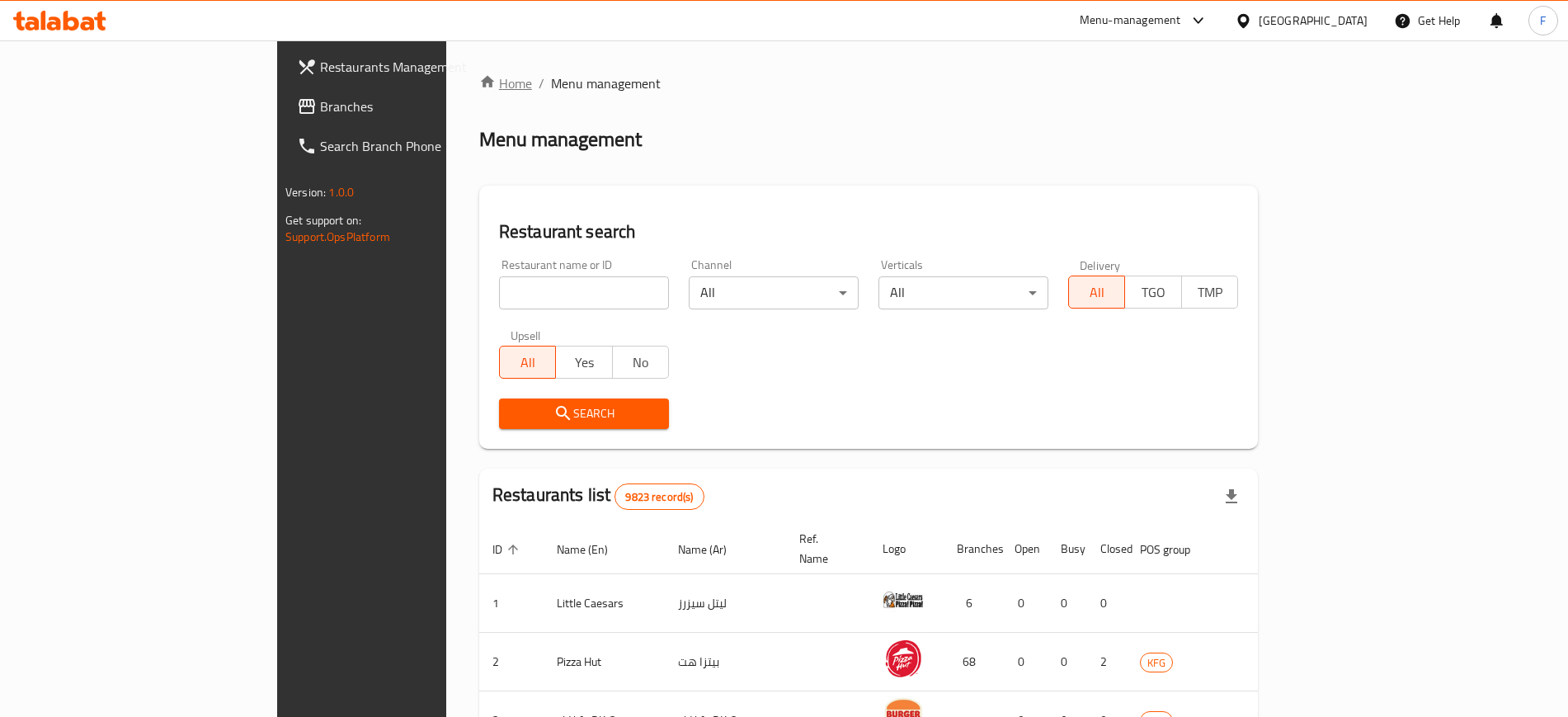
click at [479, 74] on link "Home" at bounding box center [505, 84] width 53 height 20
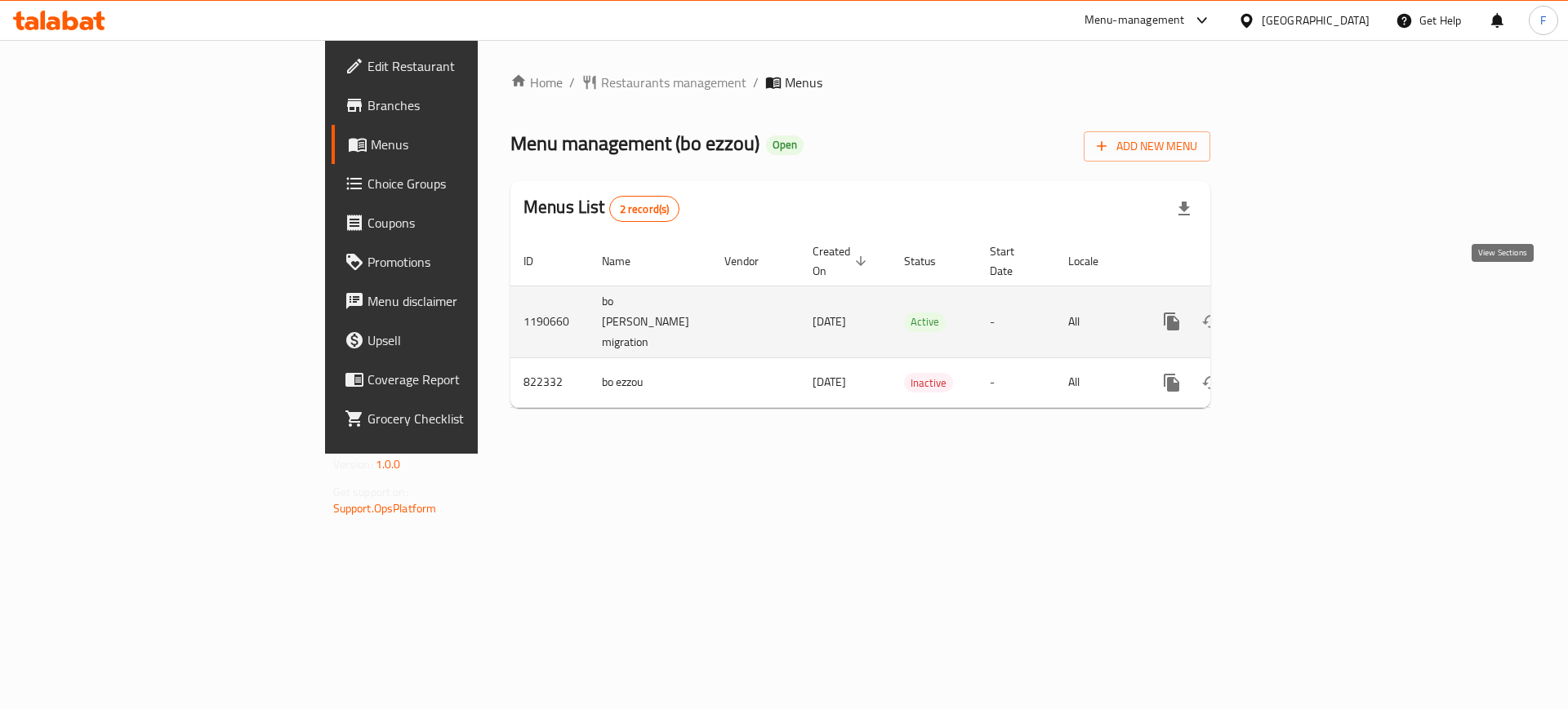
click at [1297, 315] on icon "enhanced table" at bounding box center [1289, 321] width 15 height 15
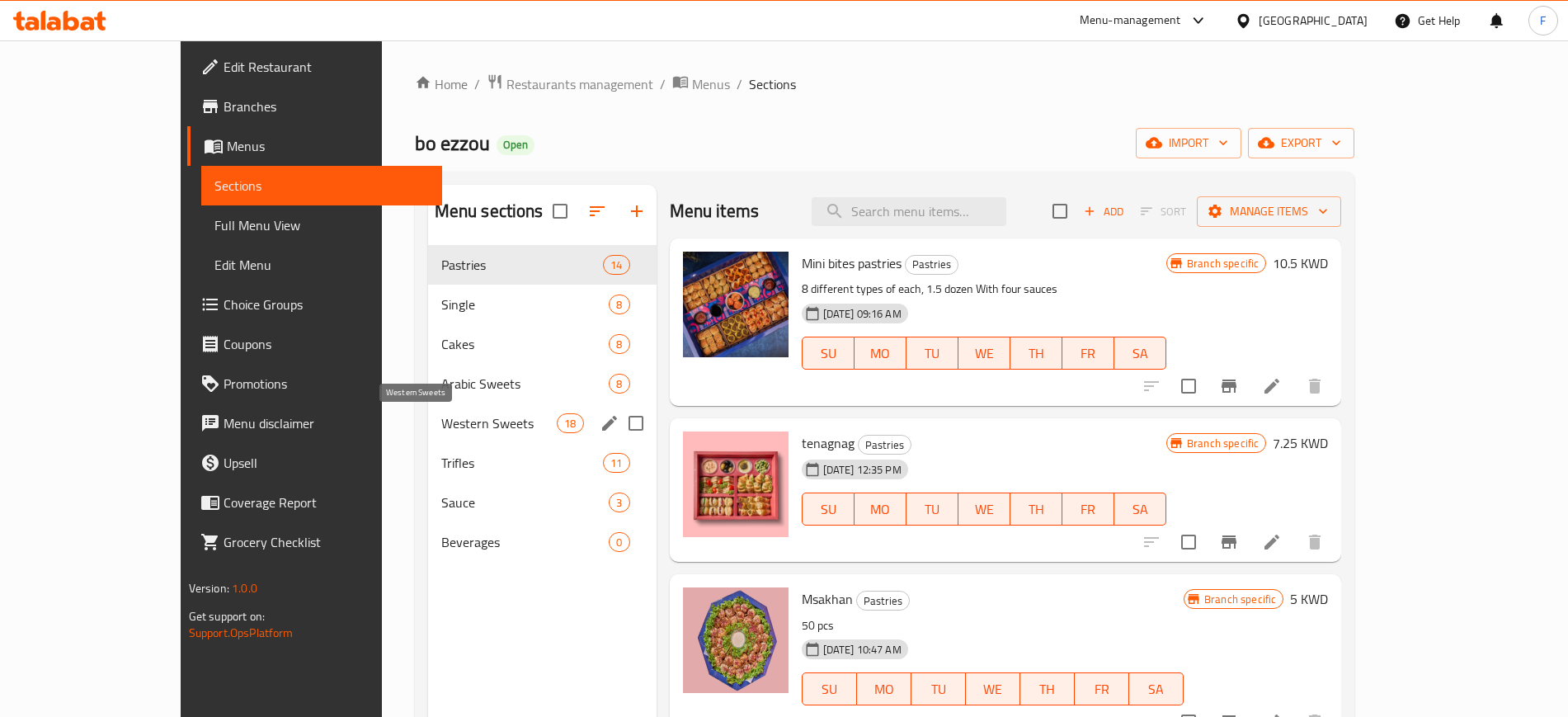
click at [442, 424] on span "Western Sweets" at bounding box center [499, 424] width 117 height 20
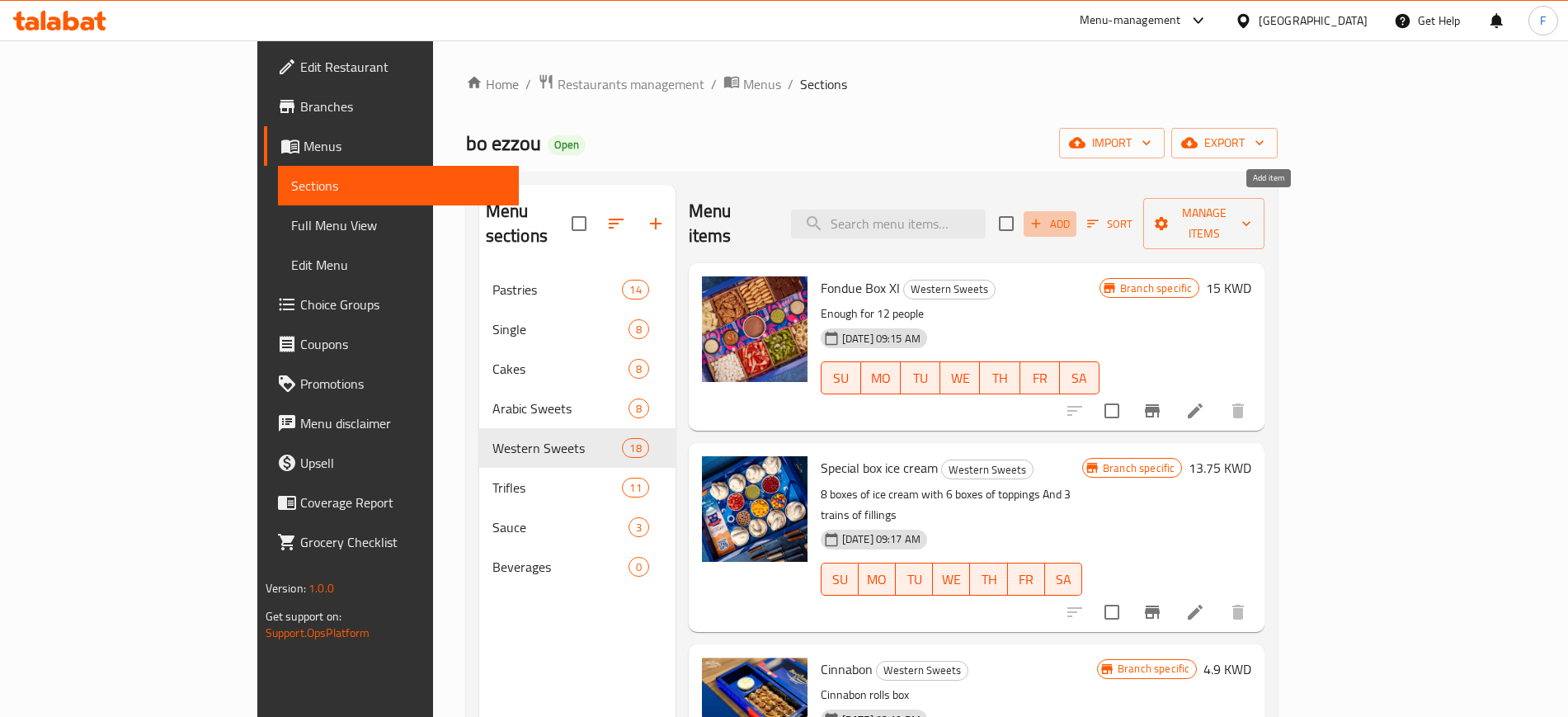
click at [1073, 214] on span "Add" at bounding box center [1050, 223] width 45 height 19
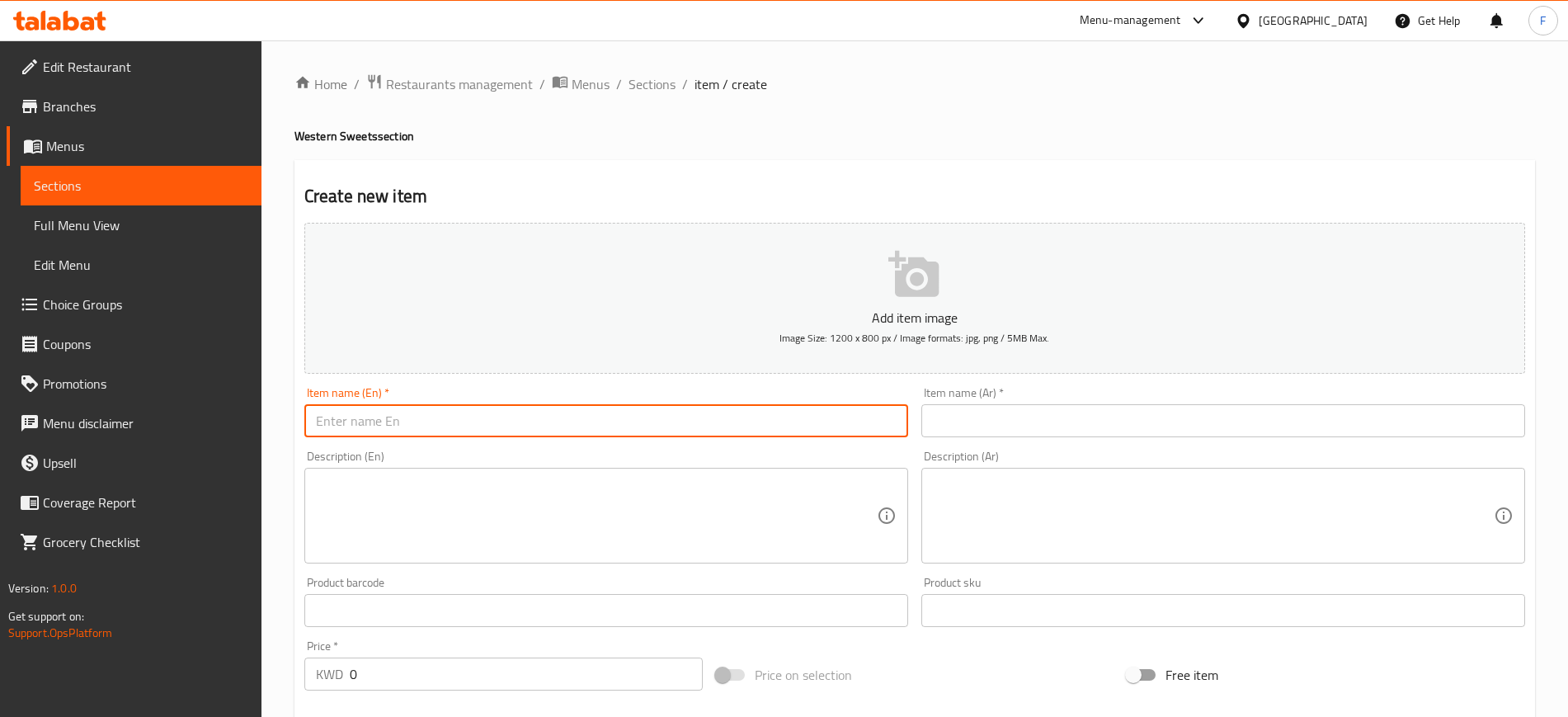
click at [594, 424] on input "text" at bounding box center [606, 421] width 604 height 33
drag, startPoint x: 593, startPoint y: 424, endPoint x: 569, endPoint y: 423, distance: 24.0
click at [569, 423] on input "CheeseCake" at bounding box center [606, 421] width 604 height 33
type input "CheeseCake Balls"
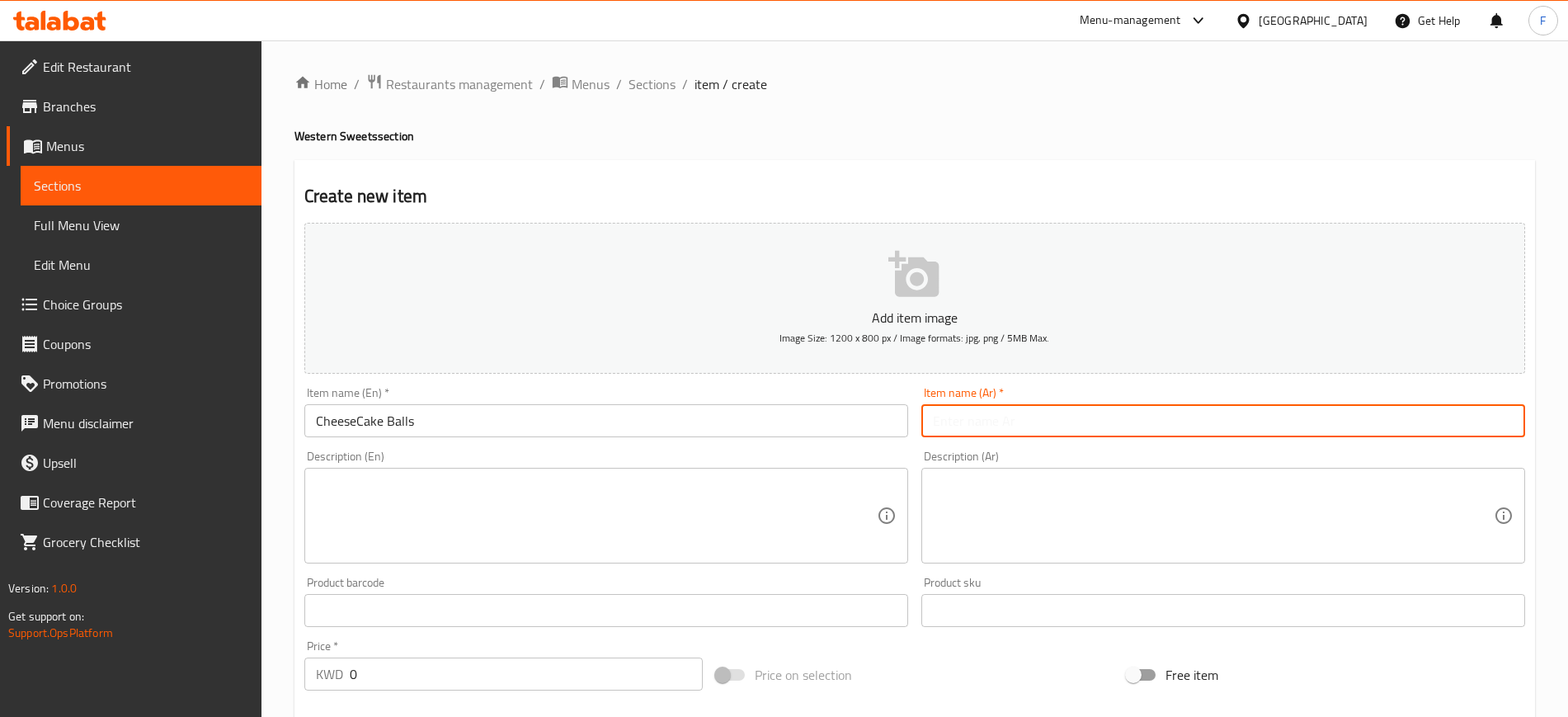
paste input "چيز كيك بولز"
type input "چيز كيك بولز"
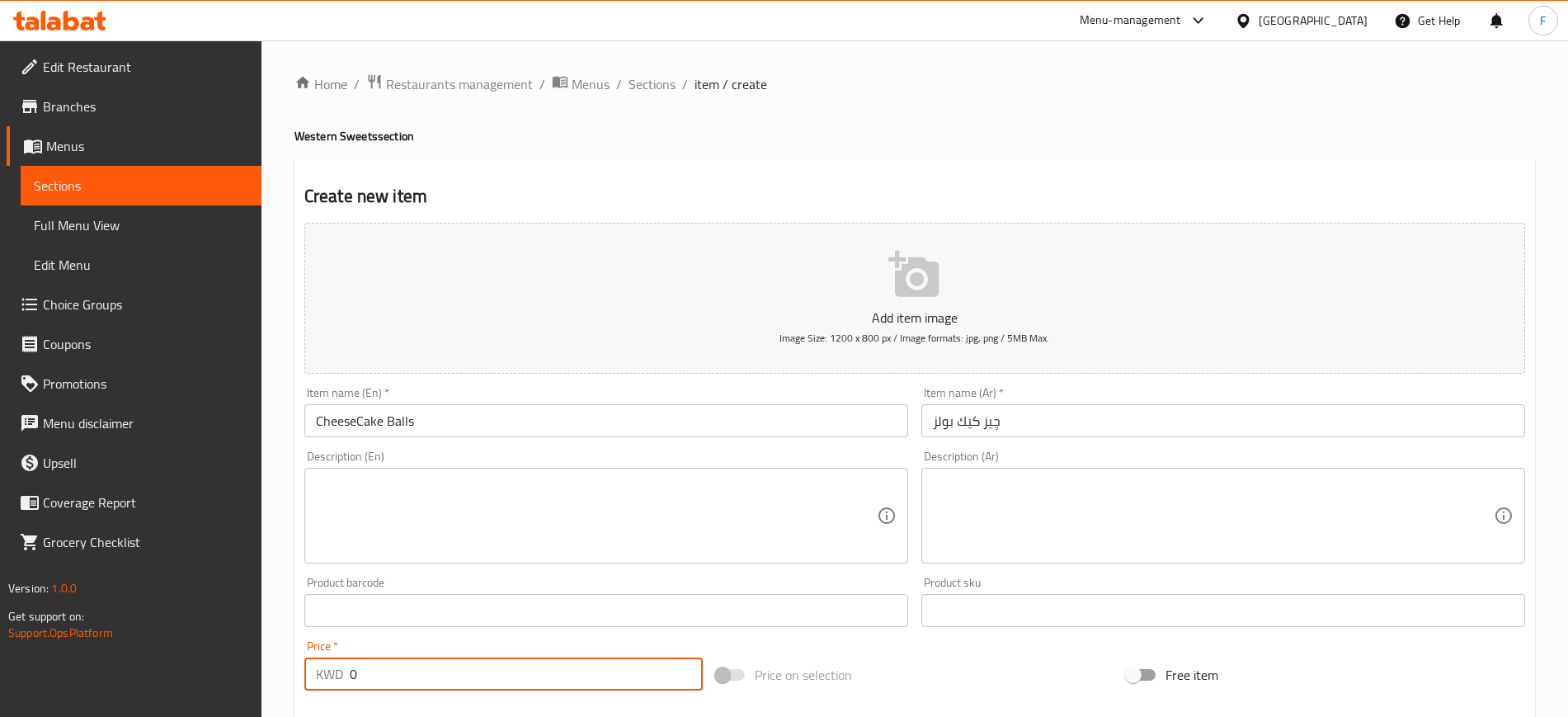
drag, startPoint x: 442, startPoint y: 683, endPoint x: 315, endPoint y: 683, distance: 127.0
click at [315, 683] on div "KWD 0 Price *" at bounding box center [503, 674] width 399 height 33
paste input "8"
type input "8.25"
click at [926, 294] on icon "button" at bounding box center [913, 274] width 50 height 46
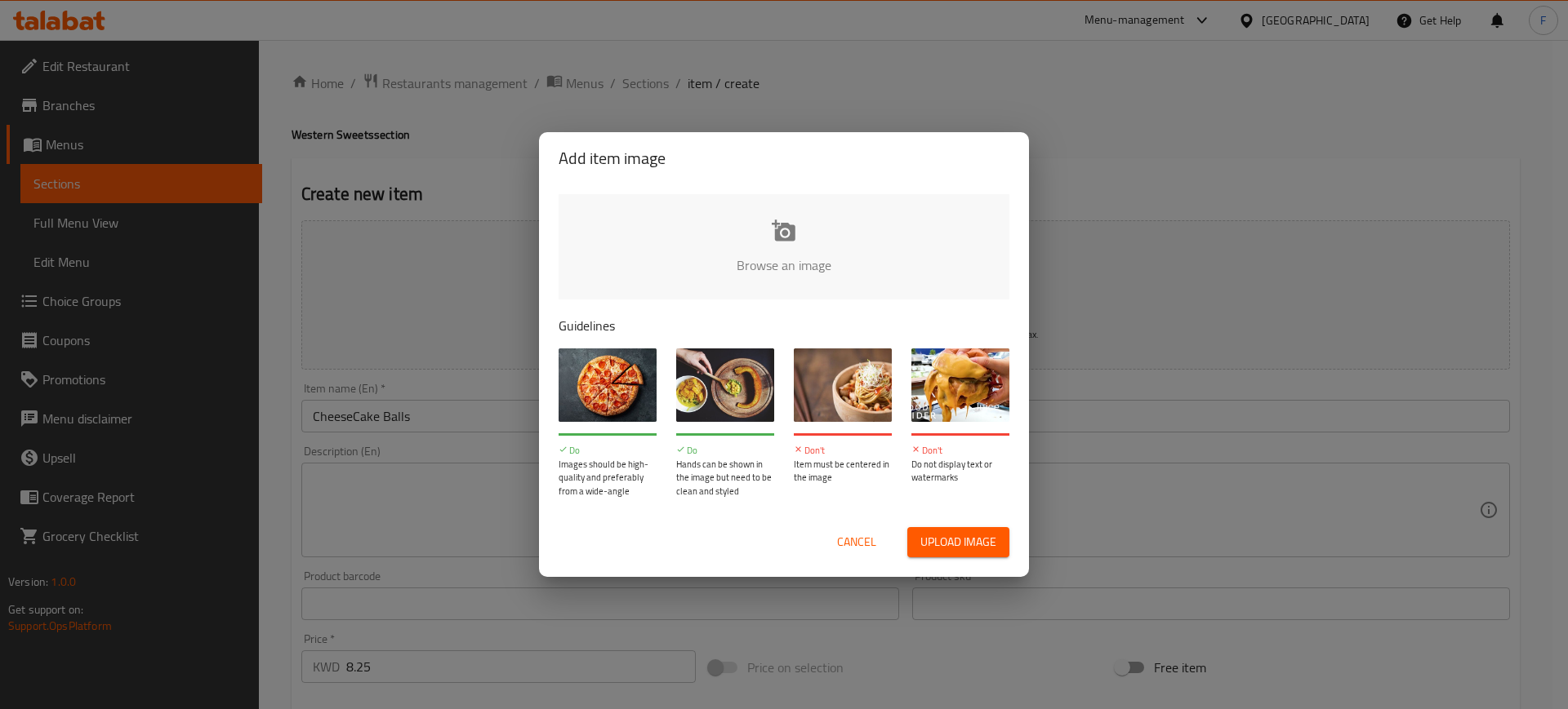
click at [812, 231] on input "file" at bounding box center [1336, 270] width 1555 height 153
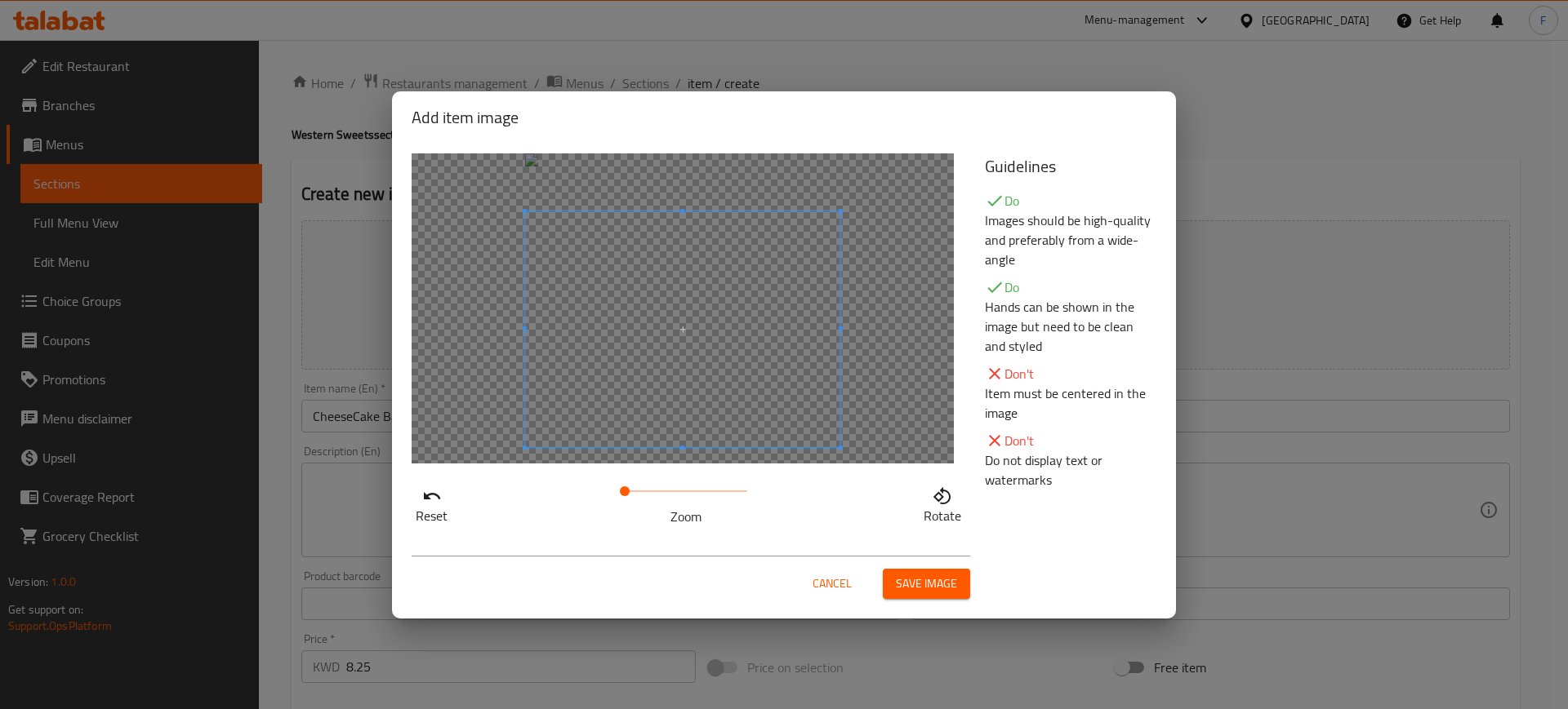
click at [675, 326] on span at bounding box center [682, 329] width 315 height 237
click at [924, 584] on span "Save image" at bounding box center [927, 584] width 61 height 21
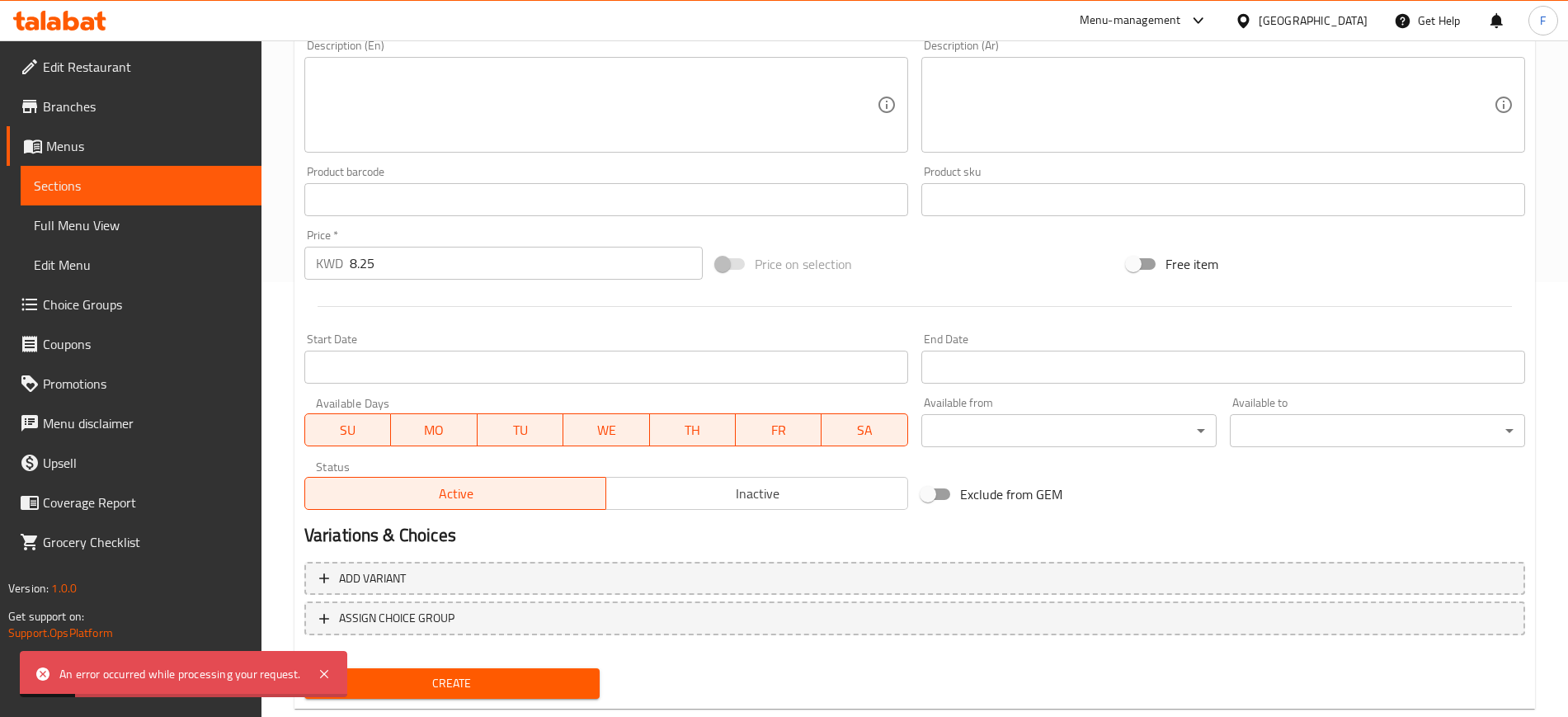
scroll to position [473, 0]
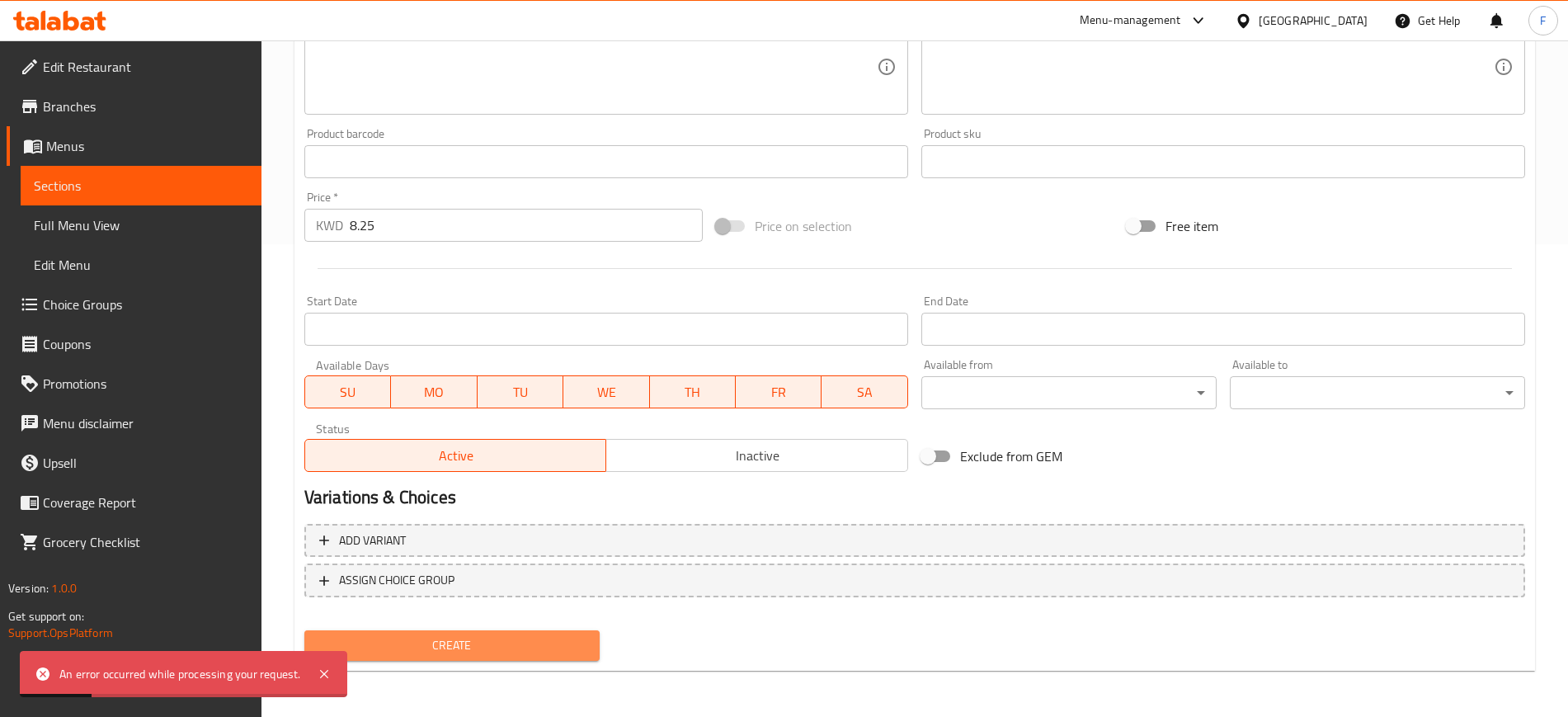
click at [451, 645] on span "Create" at bounding box center [453, 645] width 269 height 21
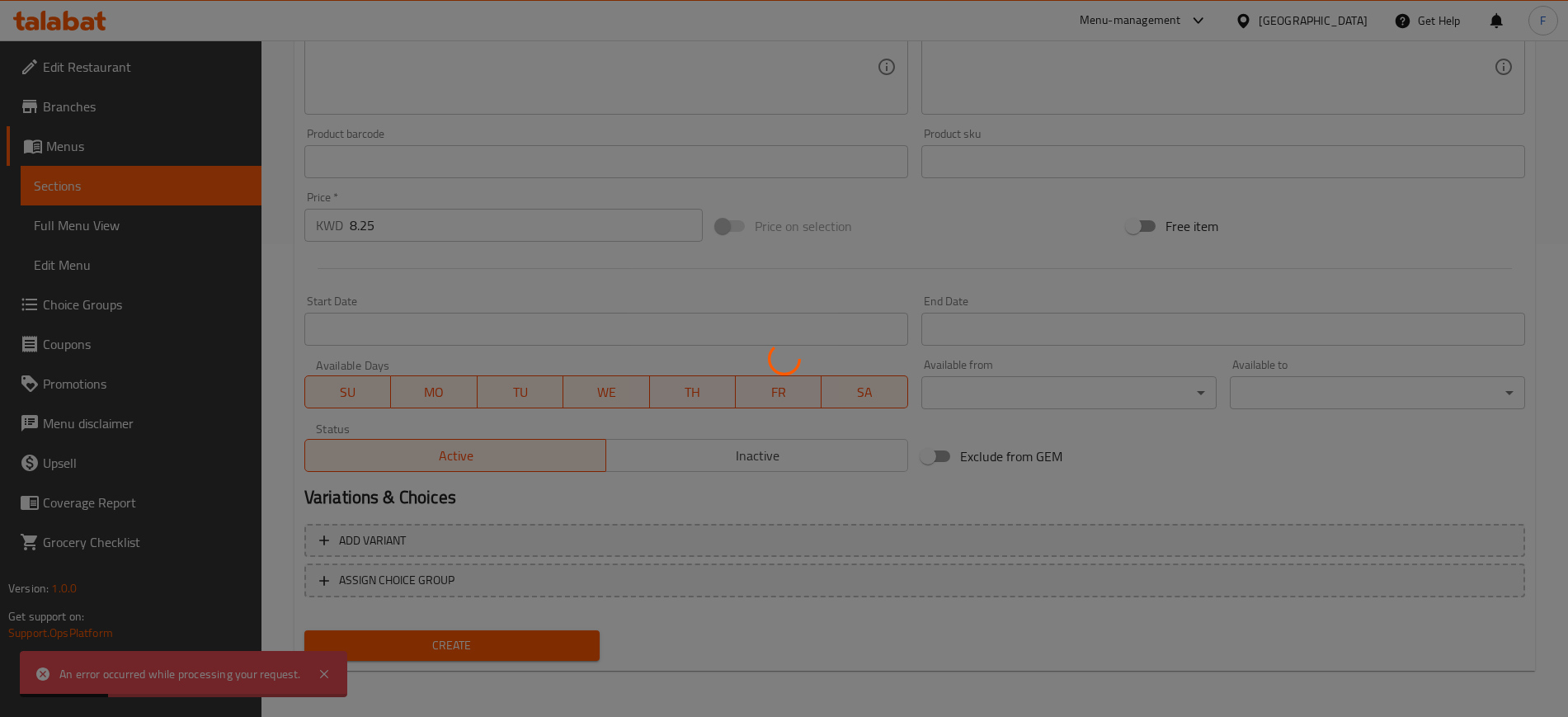
scroll to position [0, 0]
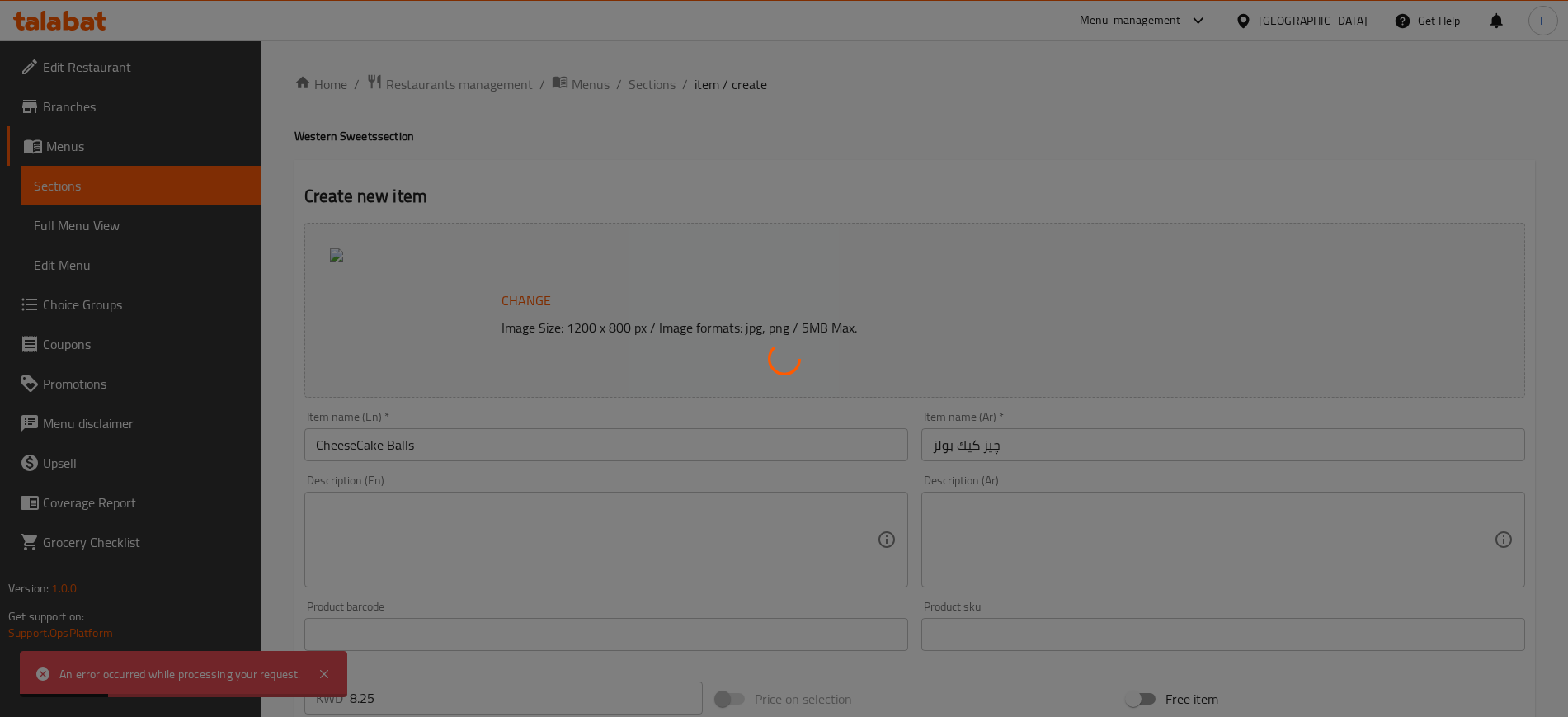
type input "0"
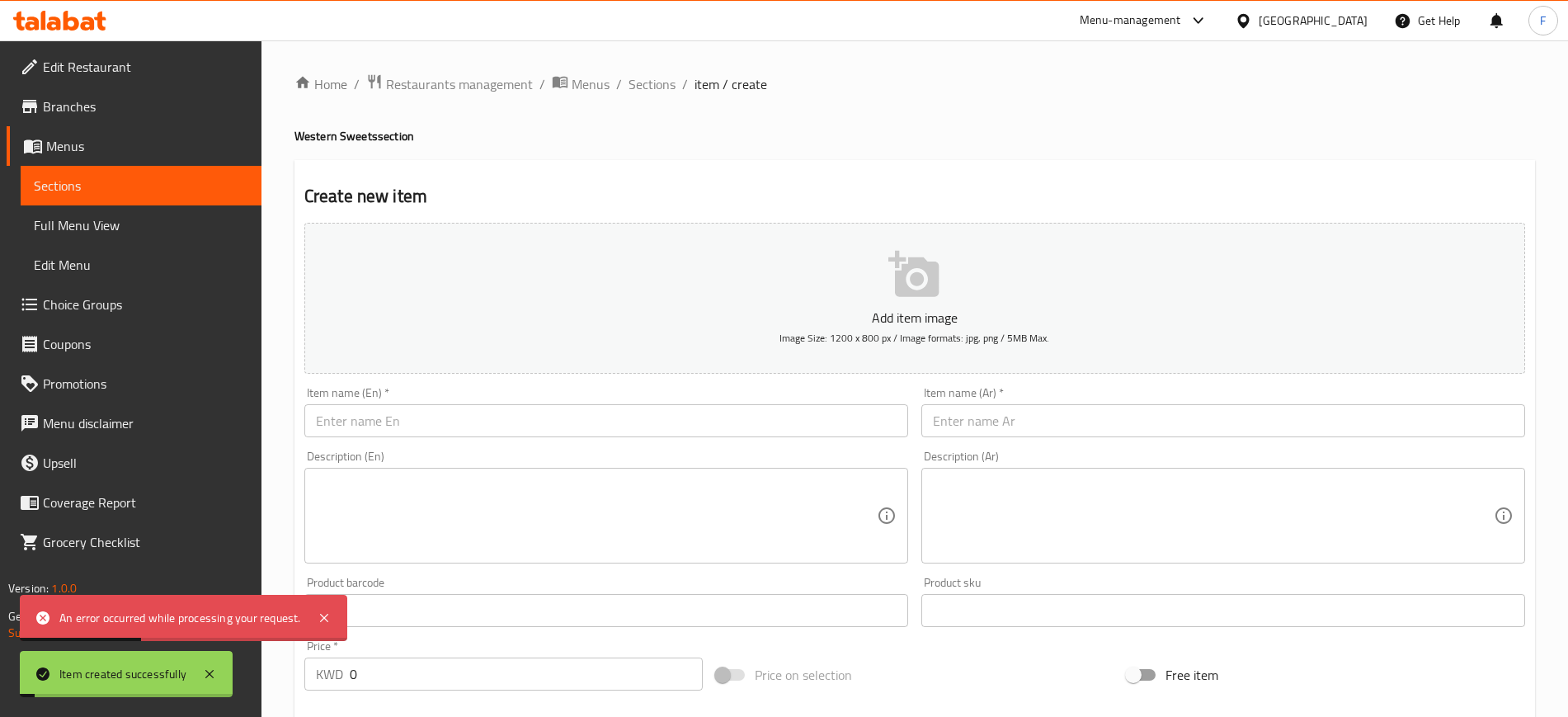
click at [625, 84] on ol "Home / Restaurants management / Menus / Sections / item / create" at bounding box center [914, 85] width 1241 height 22
click at [638, 84] on span "Sections" at bounding box center [652, 84] width 47 height 20
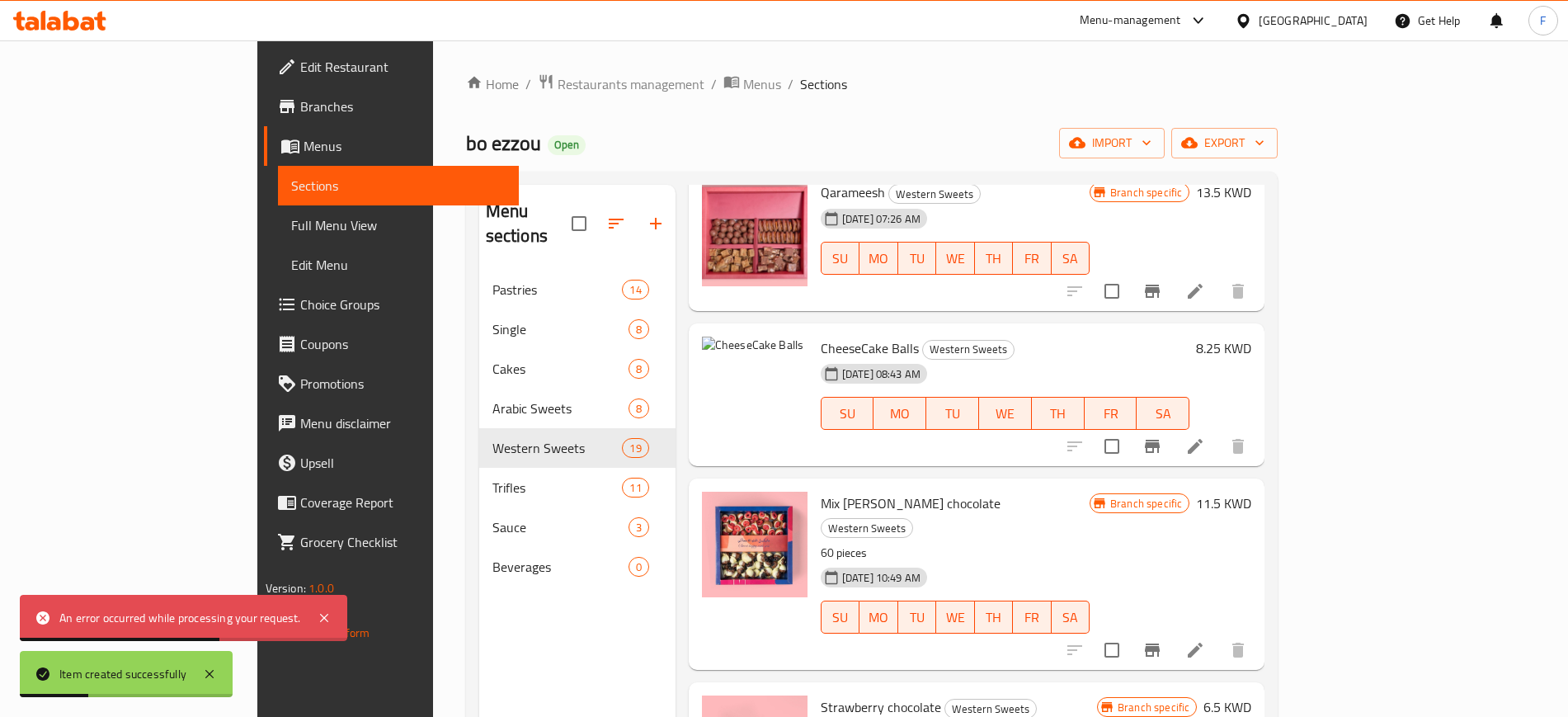
scroll to position [1444, 0]
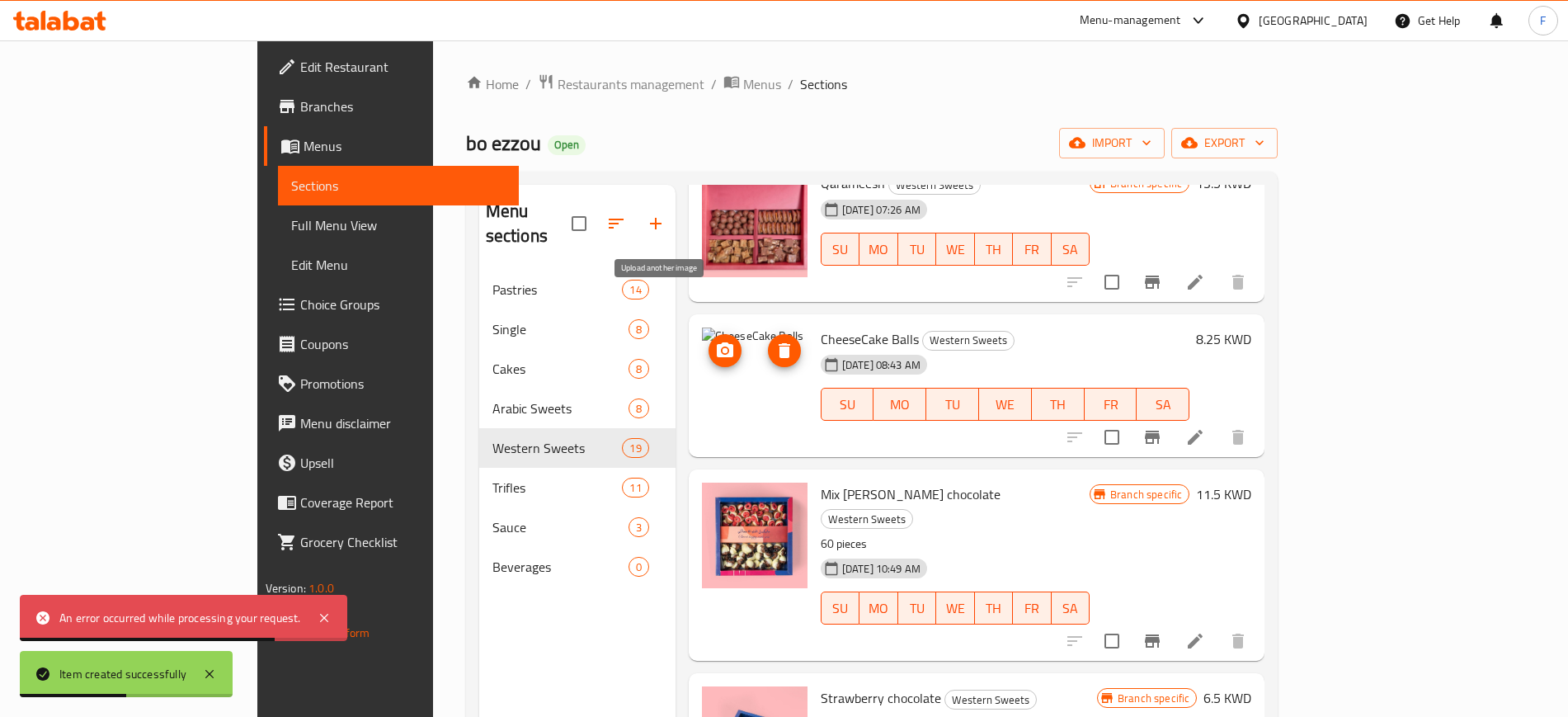
click at [723, 348] on circle "upload picture" at bounding box center [725, 350] width 5 height 5
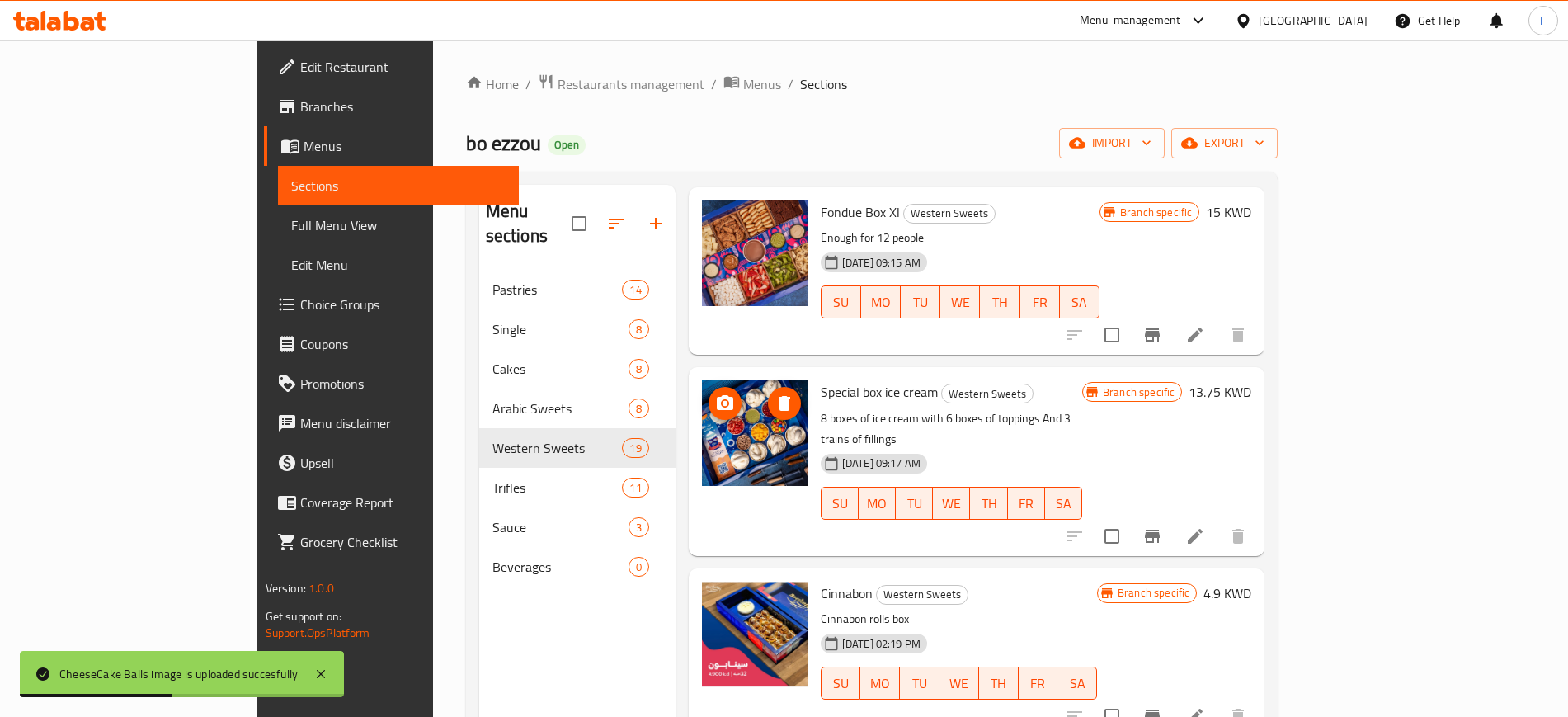
scroll to position [0, 0]
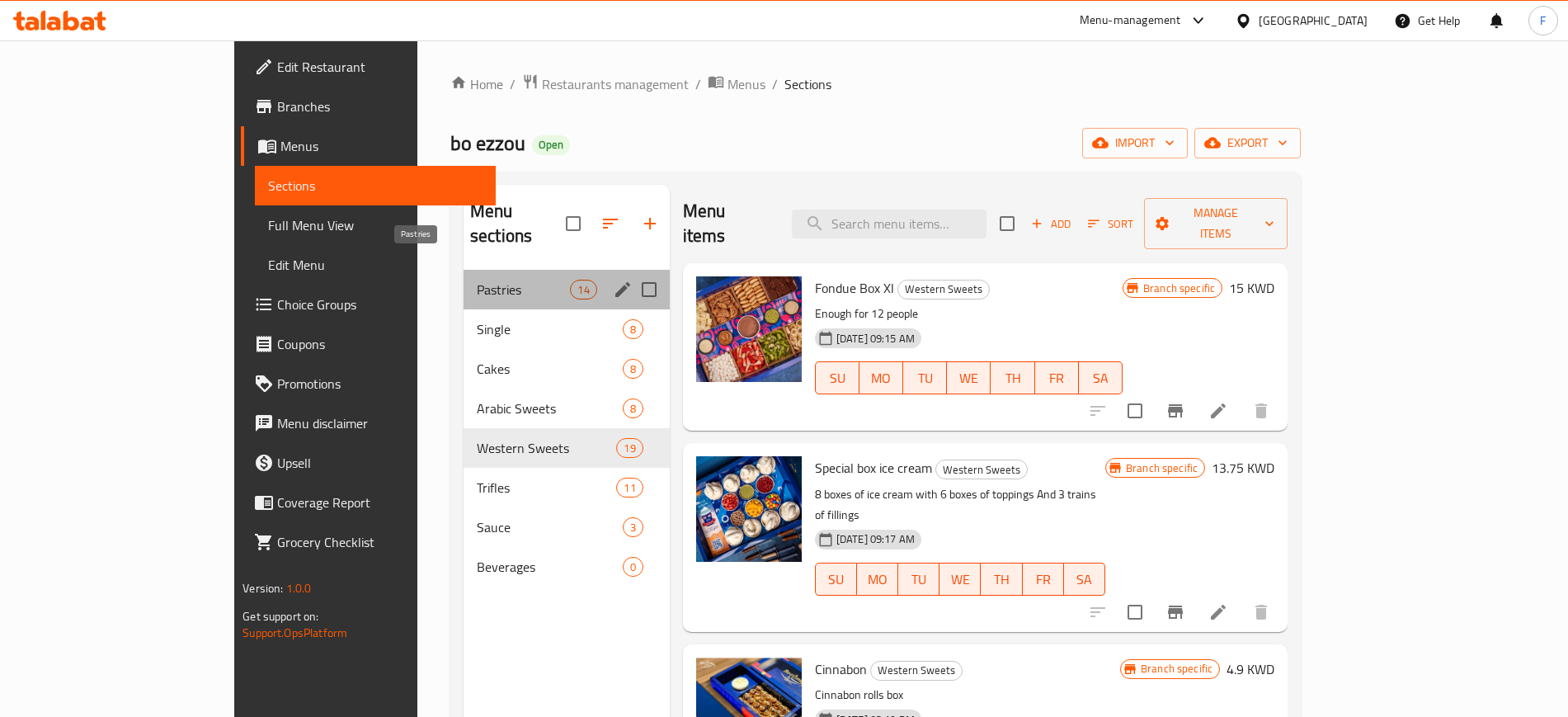
click at [476, 280] on span "Pastries" at bounding box center [523, 290] width 94 height 20
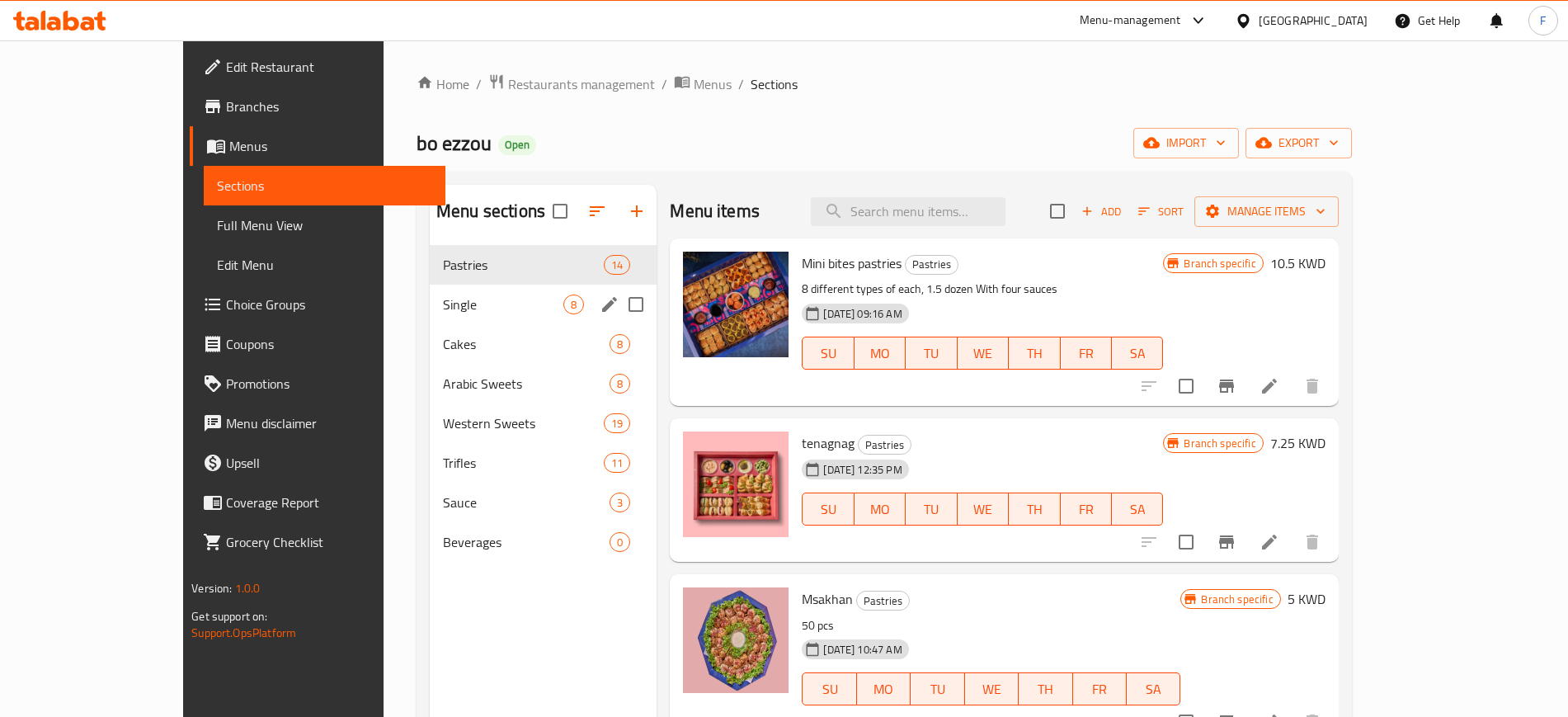
click at [430, 290] on div "Single 8" at bounding box center [543, 305] width 227 height 40
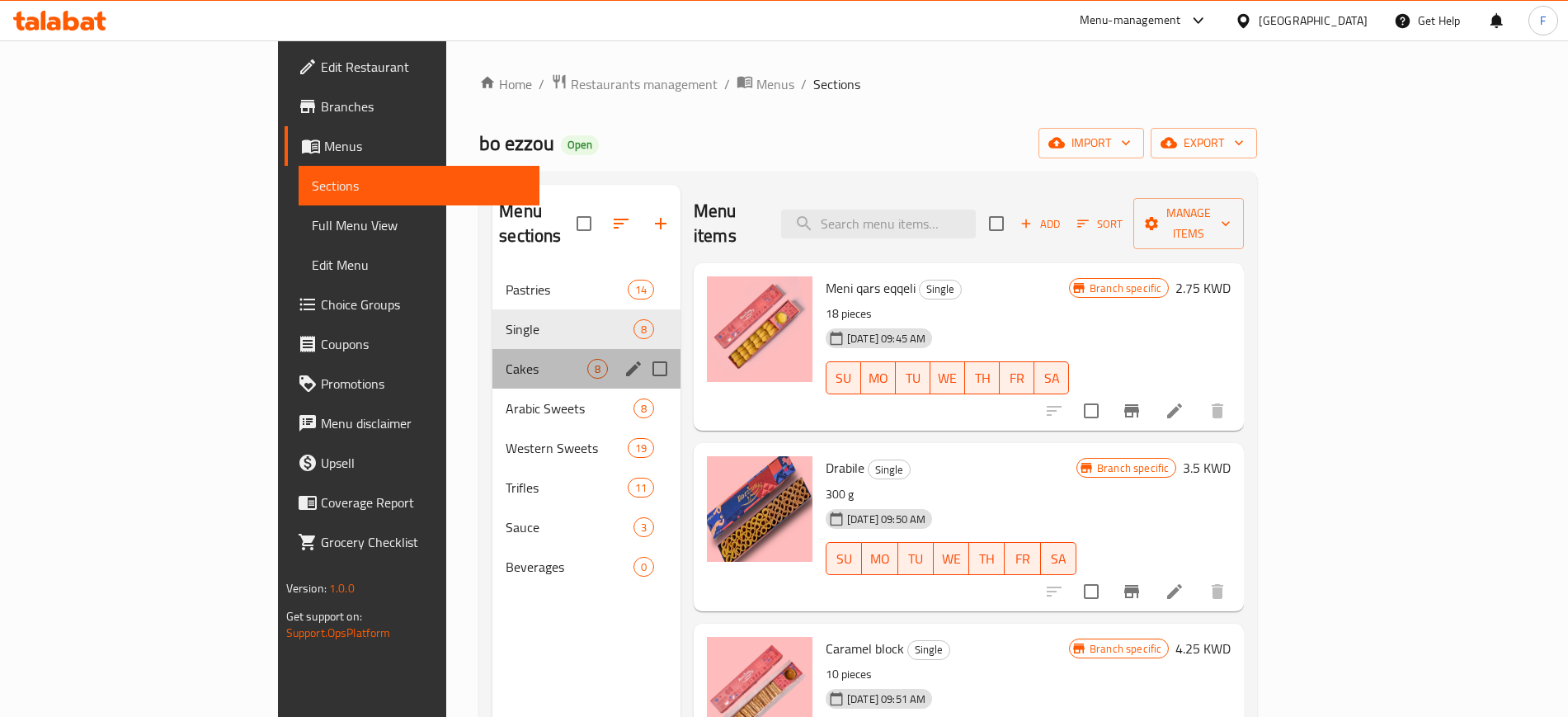
click at [492, 349] on div "Cakes 8" at bounding box center [586, 369] width 188 height 40
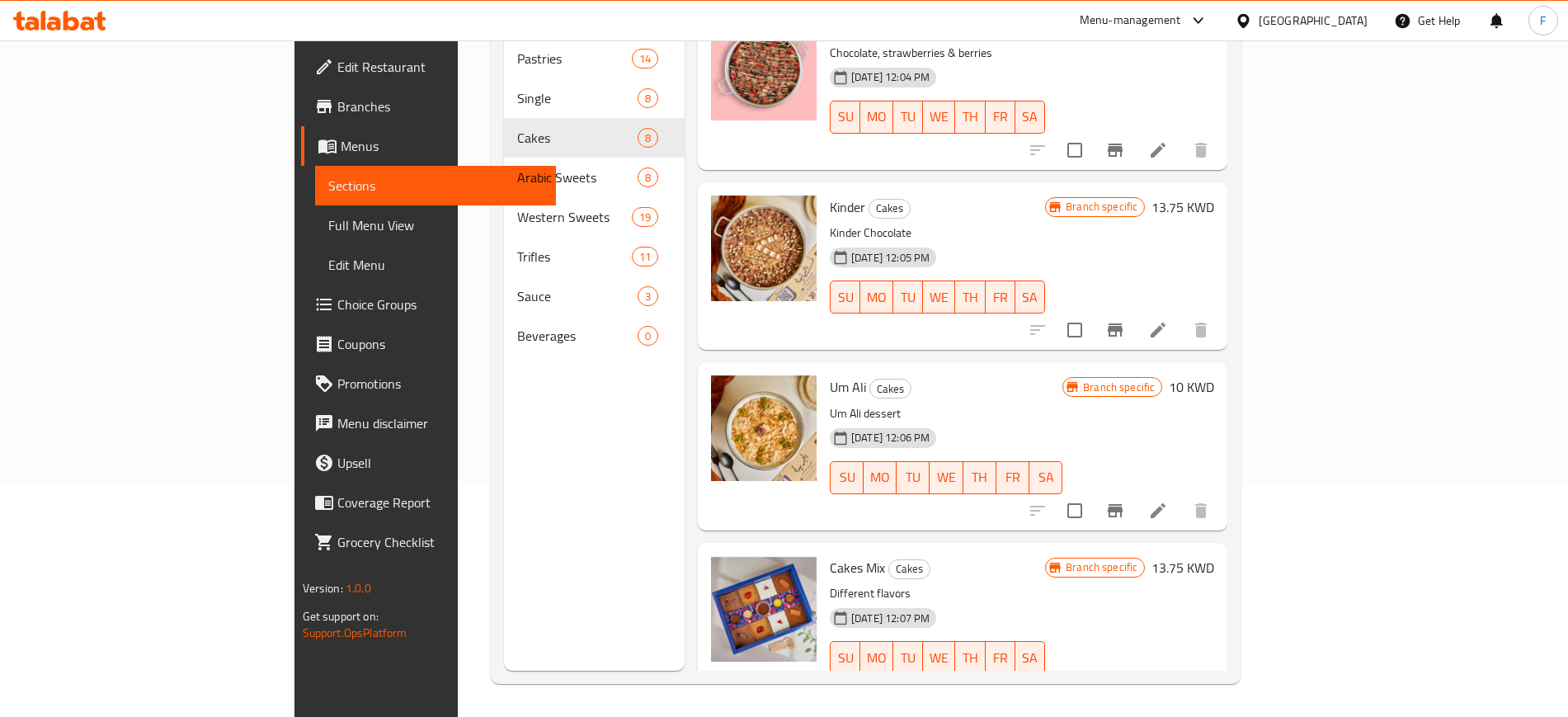
scroll to position [692, 0]
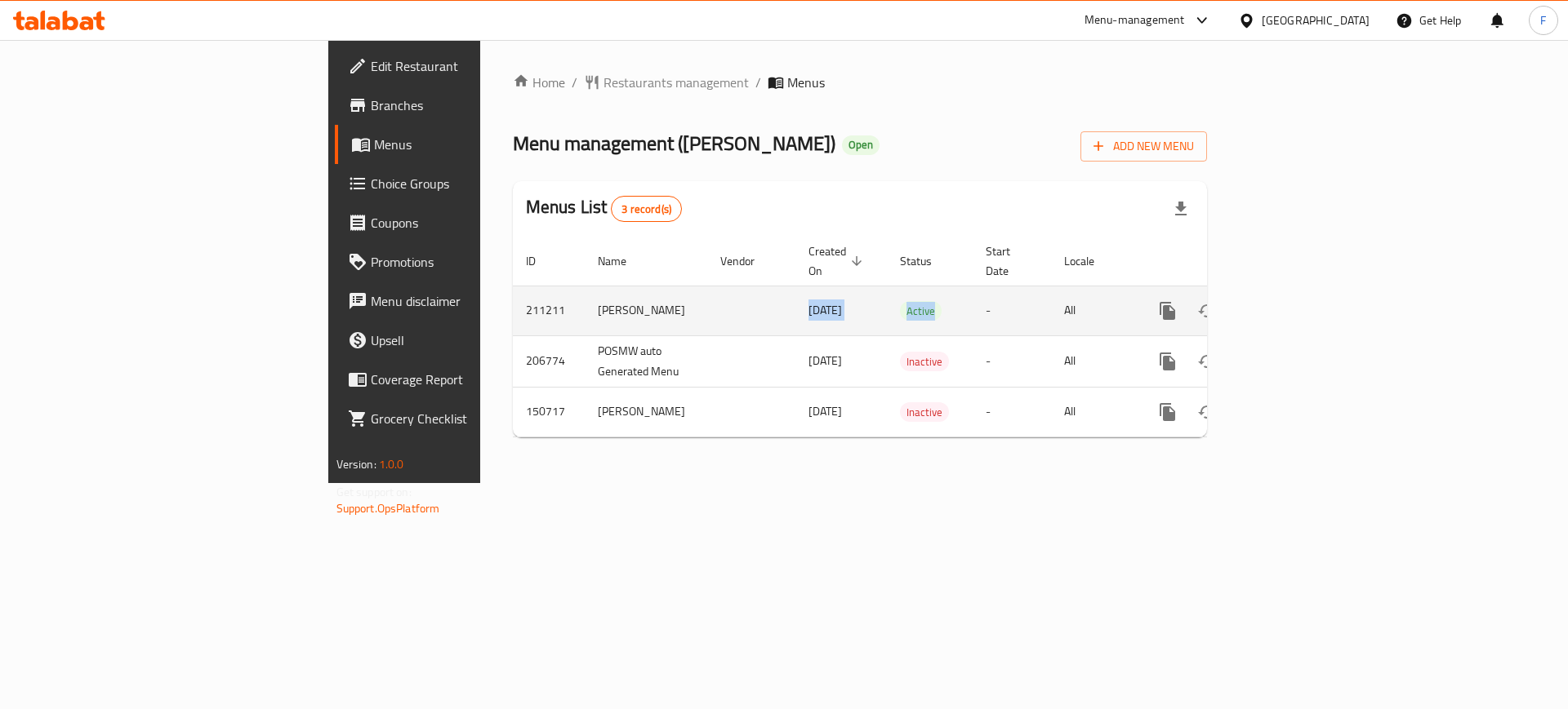
drag, startPoint x: 527, startPoint y: 298, endPoint x: 876, endPoint y: 296, distance: 349.0
click at [876, 296] on tr "211211 Qasr Alaziziya 21/03/2021 Active - All" at bounding box center [916, 311] width 805 height 49
click at [887, 296] on td "Active" at bounding box center [930, 311] width 86 height 49
